Goal: Transaction & Acquisition: Purchase product/service

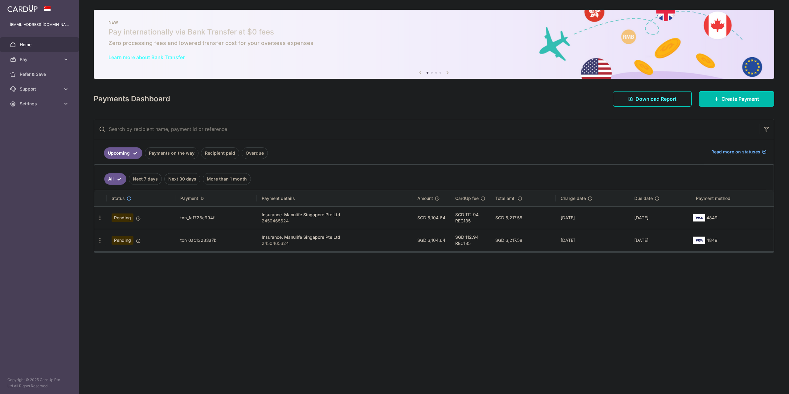
click at [101, 218] on icon "button" at bounding box center [100, 218] width 6 height 6
click at [106, 234] on div at bounding box center [398, 199] width 797 height 398
click at [101, 220] on icon "button" at bounding box center [100, 218] width 6 height 6
click at [116, 236] on span "Update payment" at bounding box center [133, 234] width 42 height 7
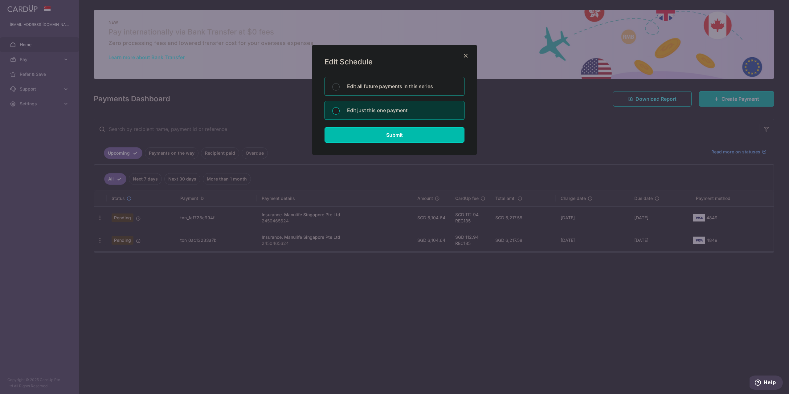
click at [397, 88] on p "Edit all future payments in this series" at bounding box center [402, 86] width 110 height 7
click at [340, 88] on input "Edit all future payments in this series" at bounding box center [335, 86] width 7 height 7
radio input "true"
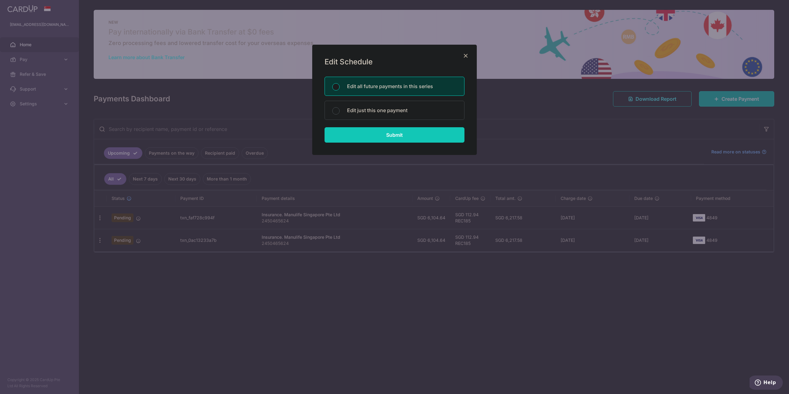
click at [396, 132] on input "Submit" at bounding box center [394, 134] width 140 height 15
radio input "true"
type input "6,104.64"
type input "2450465624"
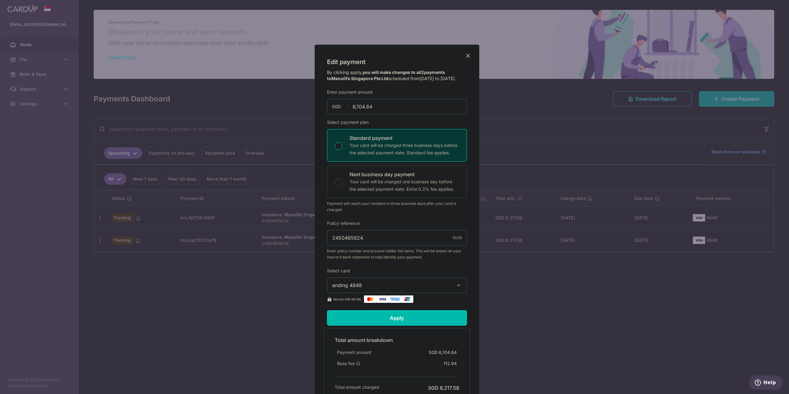
click at [464, 57] on icon "Close" at bounding box center [467, 56] width 7 height 8
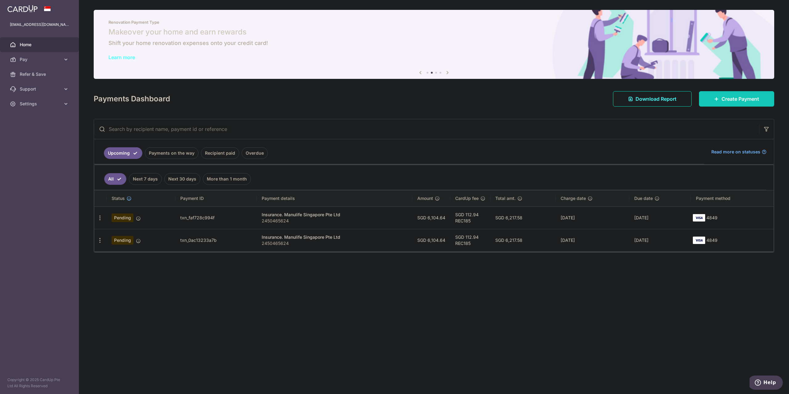
click at [719, 102] on link "Create Payment" at bounding box center [736, 98] width 75 height 15
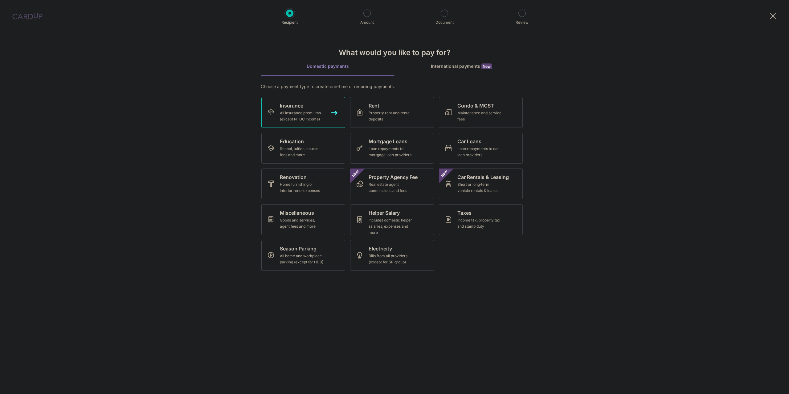
click at [296, 111] on div "All insurance premiums (except NTUC Income)" at bounding box center [302, 116] width 44 height 12
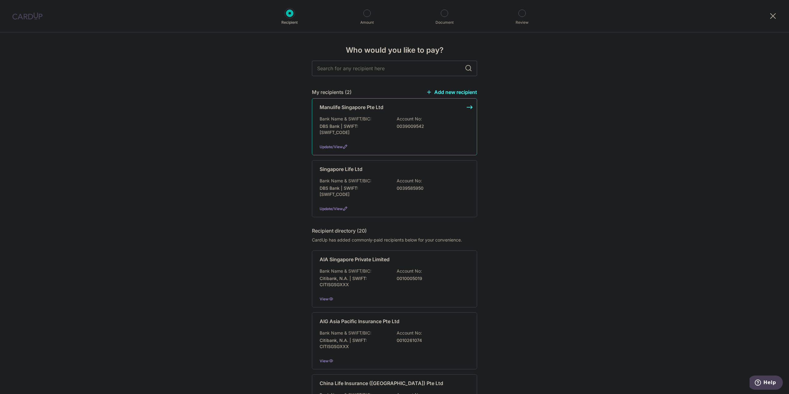
click at [468, 106] on div "Manulife Singapore Pte Ltd Bank Name & SWIFT/BIC: DBS Bank | SWIFT: DBSSSGSGXXX…" at bounding box center [394, 126] width 165 height 57
copy p "Manulife Singapore Pte Ltd"
drag, startPoint x: 317, startPoint y: 107, endPoint x: 424, endPoint y: 92, distance: 107.7
click at [421, 92] on div "My recipients (2) Add new recipient Manulife Singapore Pte Ltd Bank Name & SWIF…" at bounding box center [394, 152] width 165 height 129
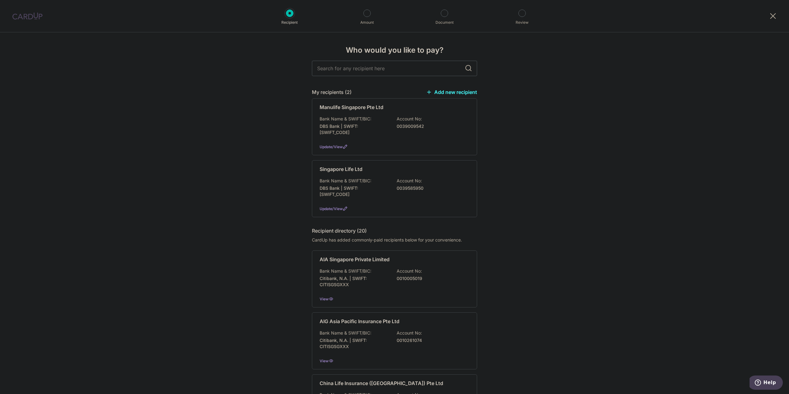
click at [467, 92] on link "Add new recipient" at bounding box center [451, 92] width 51 height 6
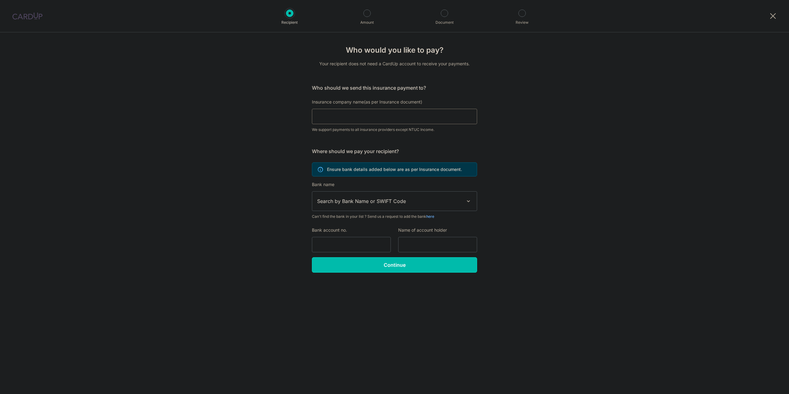
click at [384, 118] on input "Insurance company name(as per Insurance document)" at bounding box center [394, 116] width 165 height 15
paste input "Manulife Singapore Pte Ltd"
type input "Manulife Singapore Pte Ltd"
click at [544, 167] on div "Who would you like to pay? Your recipient does not need a CardUp account to rec…" at bounding box center [394, 213] width 789 height 362
click at [467, 201] on span at bounding box center [468, 201] width 7 height 7
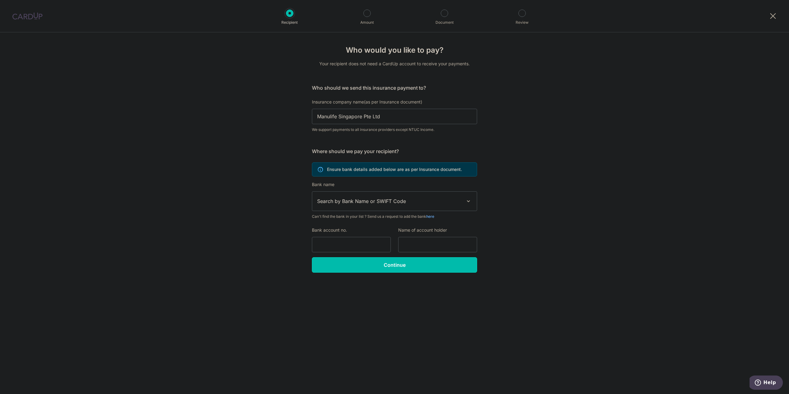
click at [466, 201] on span at bounding box center [468, 201] width 7 height 7
click at [463, 198] on span "Search by Bank Name or SWIFT Code" at bounding box center [394, 201] width 165 height 19
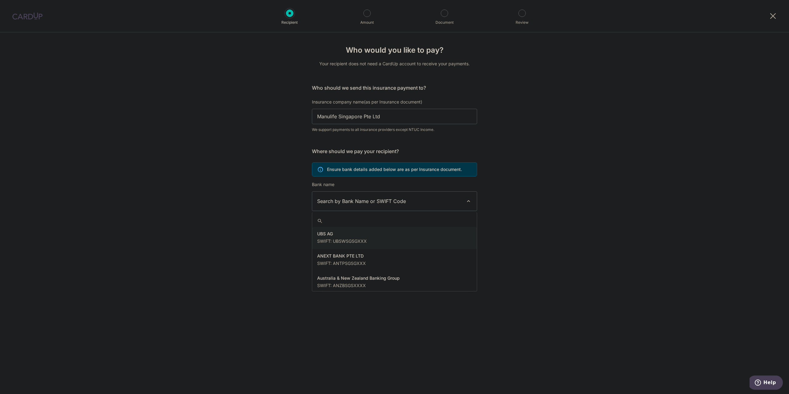
click at [596, 225] on div "Who would you like to pay? Your recipient does not need a CardUp account to rec…" at bounding box center [394, 213] width 789 height 362
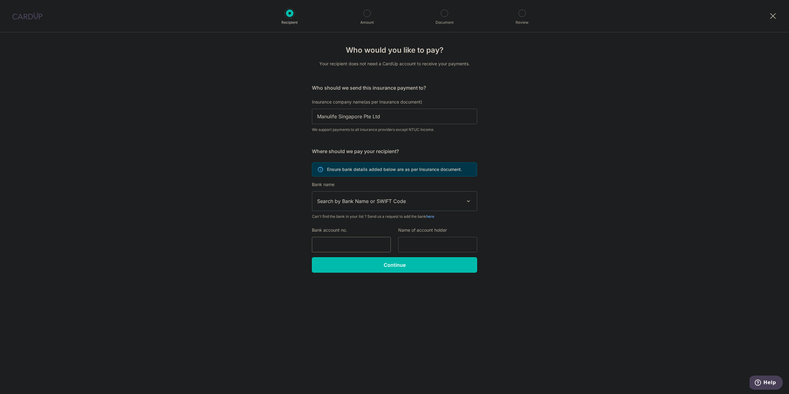
click at [357, 246] on input "Bank account no." at bounding box center [351, 244] width 79 height 15
click at [556, 233] on div "Who would you like to pay? Your recipient does not need a CardUp account to rec…" at bounding box center [394, 213] width 789 height 362
